Goal: Task Accomplishment & Management: Use online tool/utility

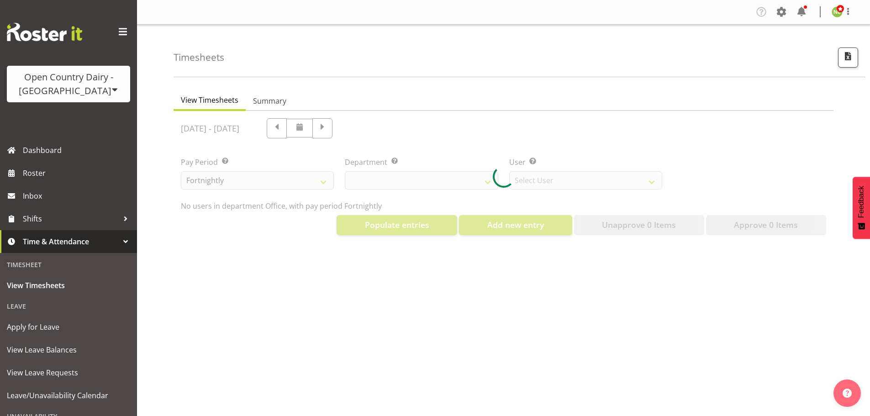
select select "699"
select select "8449"
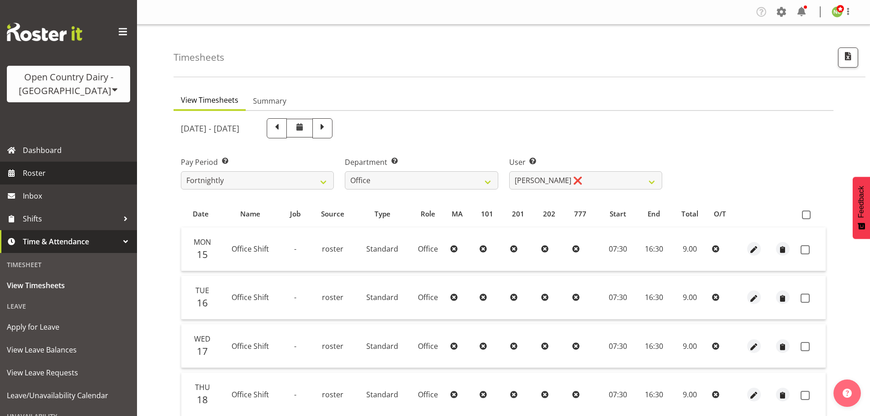
click at [84, 180] on link "Roster" at bounding box center [68, 173] width 137 height 23
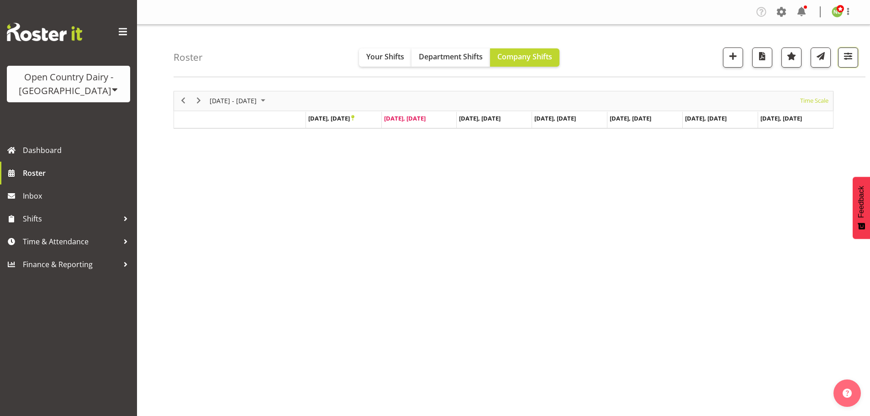
click at [850, 57] on span "button" at bounding box center [848, 56] width 12 height 12
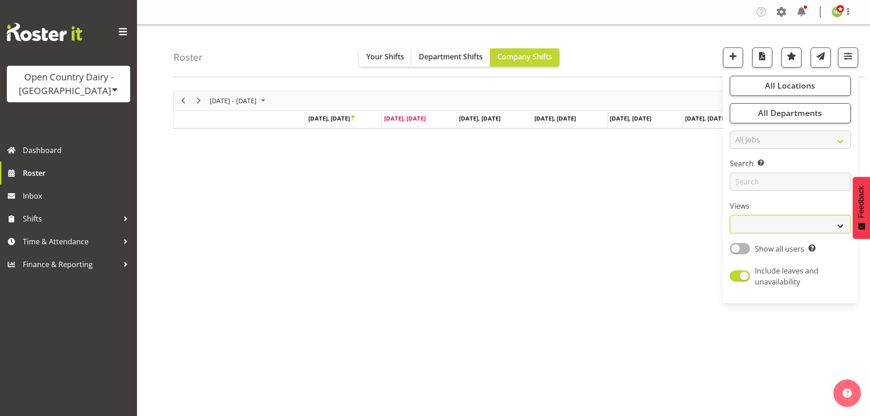
click at [765, 229] on select "Staff Role Shift - Horizontal Shift - Vertical Staff - Location" at bounding box center [790, 224] width 121 height 18
select select "staff"
click at [730, 215] on select "Staff Role Shift - Horizontal Shift - Vertical Staff - Location" at bounding box center [790, 224] width 121 height 18
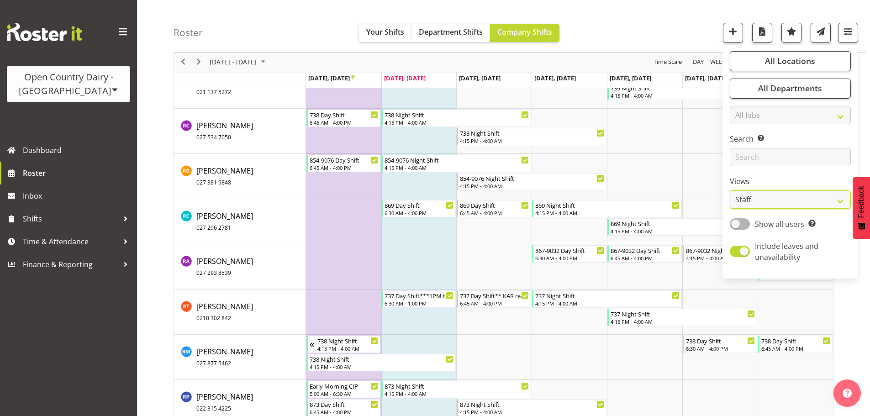
scroll to position [5025, 0]
